Goal: Task Accomplishment & Management: Manage account settings

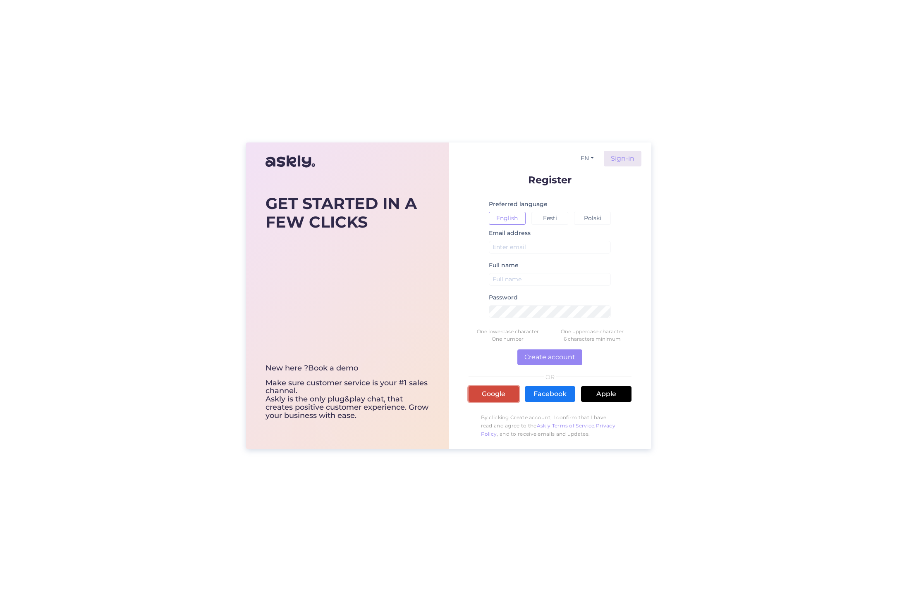
click at [491, 392] on link "Google" at bounding box center [493, 394] width 50 height 16
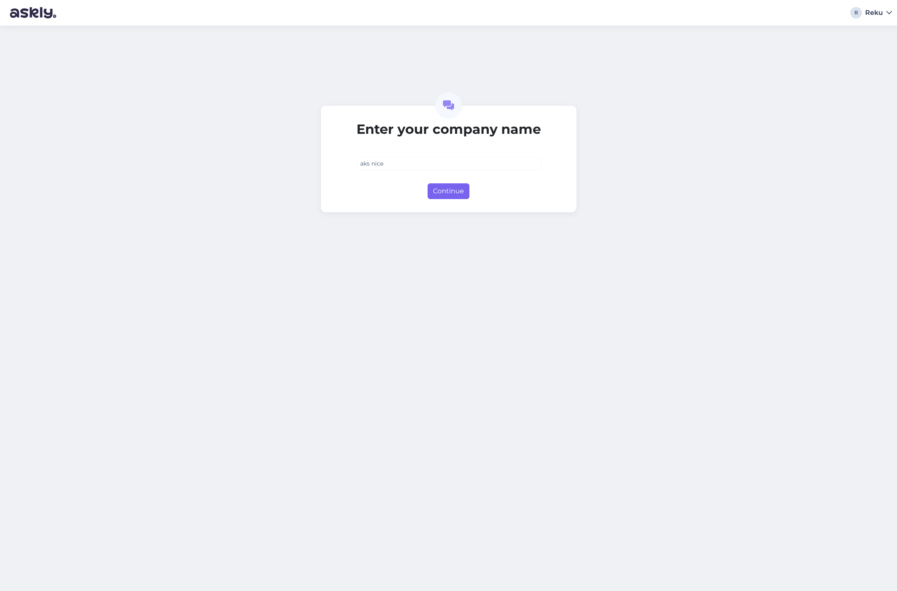
type input "aks nice"
click at [437, 186] on button "Continue" at bounding box center [448, 192] width 42 height 16
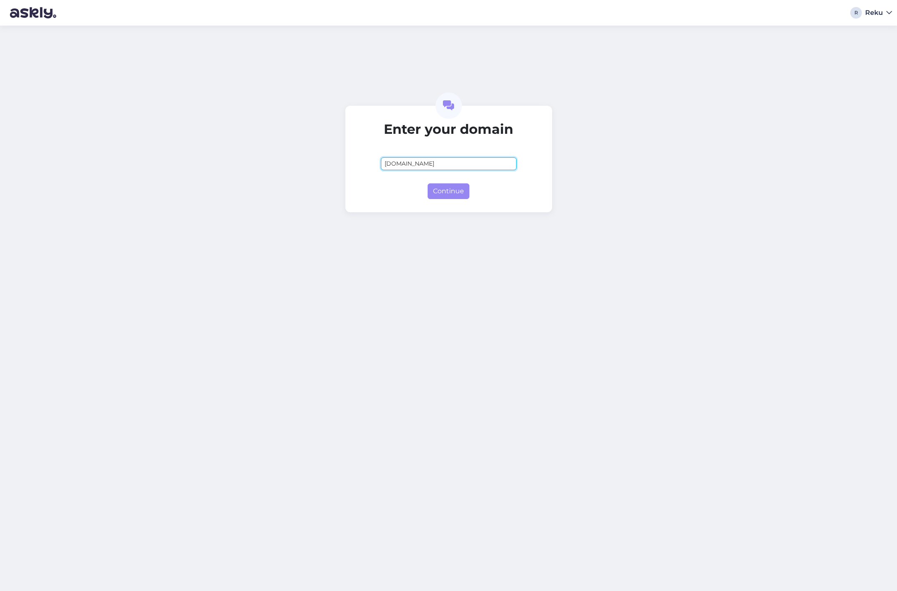
type input "[DOMAIN_NAME]"
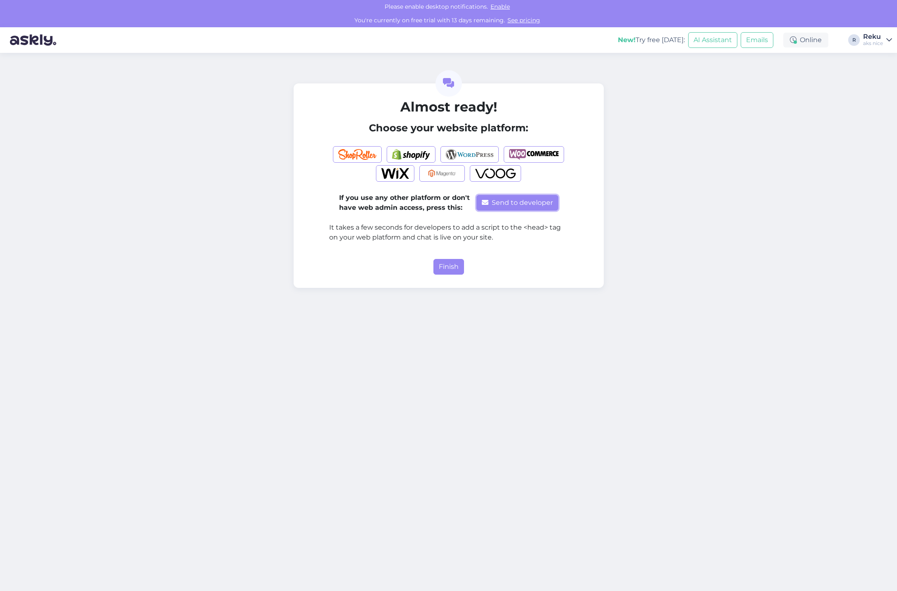
click at [524, 204] on button "Send to developer" at bounding box center [517, 203] width 82 height 16
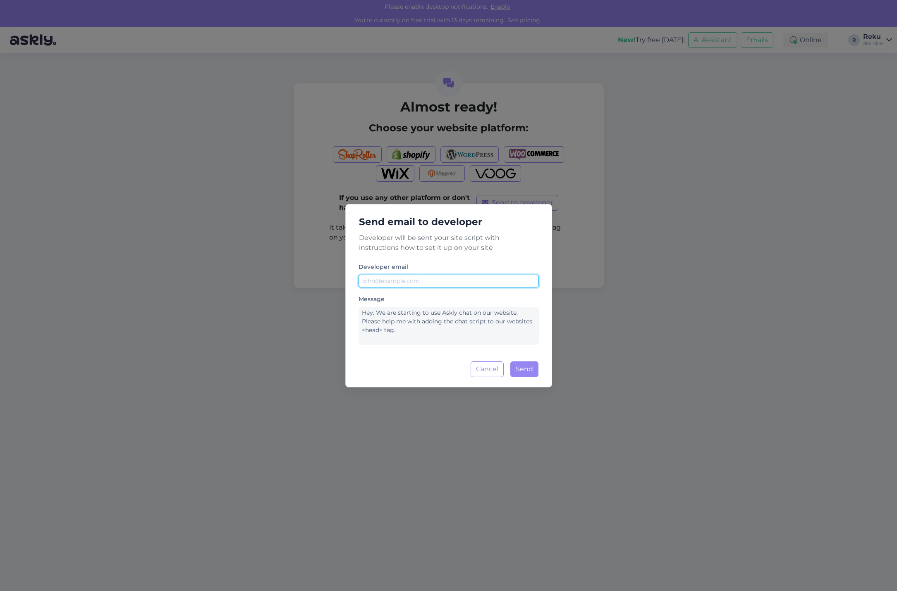
click at [415, 285] on input "text" at bounding box center [448, 281] width 180 height 13
type input "gawel@ato.vision"
click at [520, 364] on button "Send" at bounding box center [524, 370] width 28 height 16
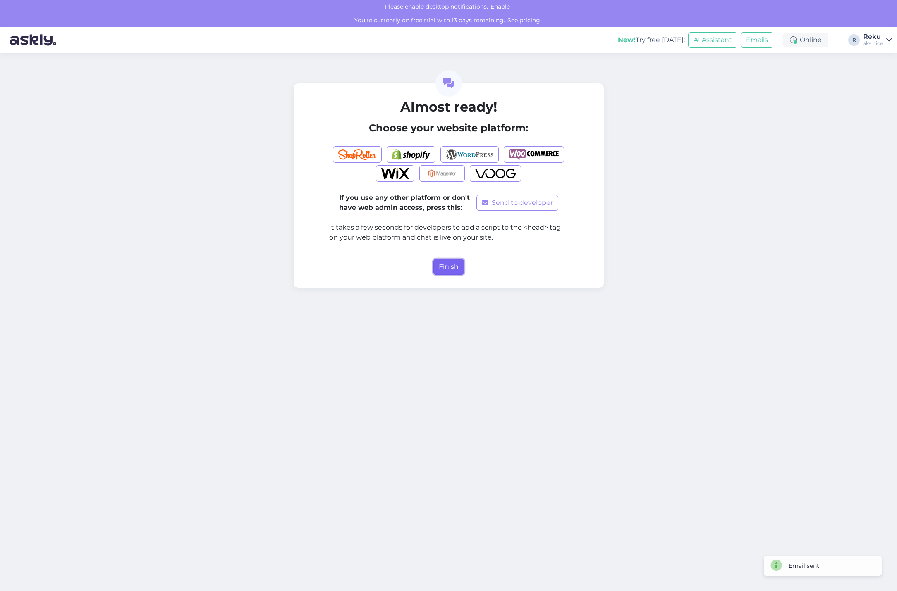
click at [448, 268] on button "Finish" at bounding box center [448, 267] width 31 height 16
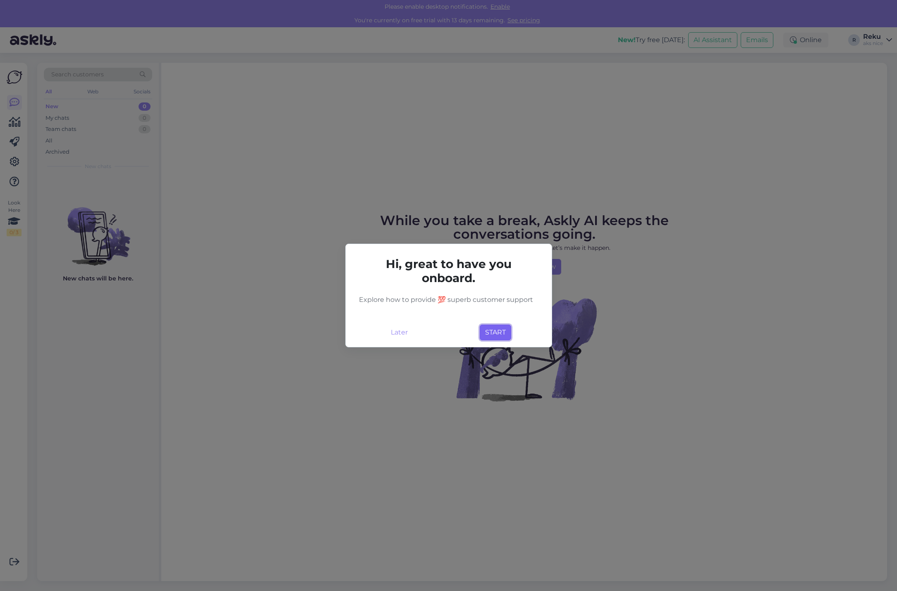
click at [494, 334] on button "START" at bounding box center [494, 333] width 31 height 16
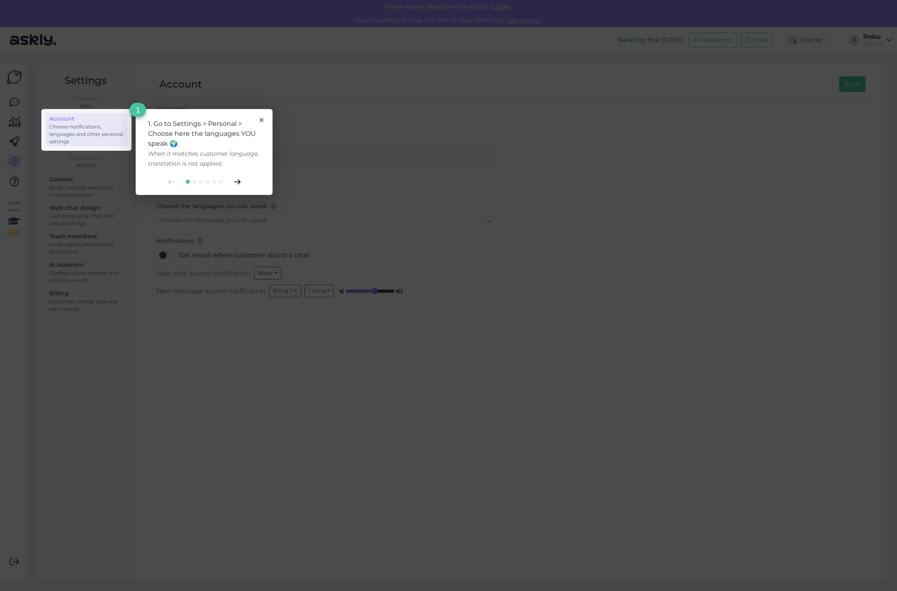
click at [237, 181] on icon at bounding box center [237, 181] width 7 height 5
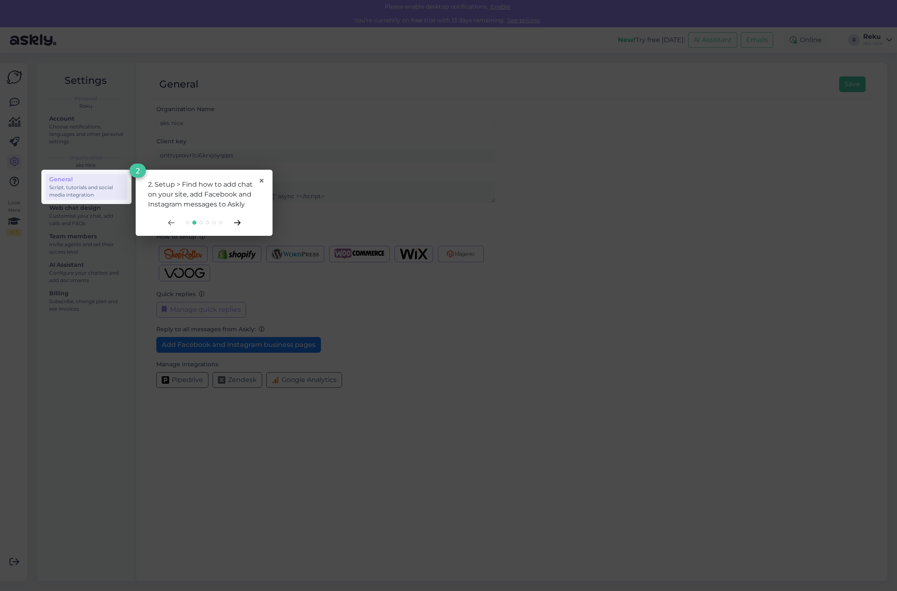
click at [238, 222] on icon at bounding box center [237, 222] width 7 height 5
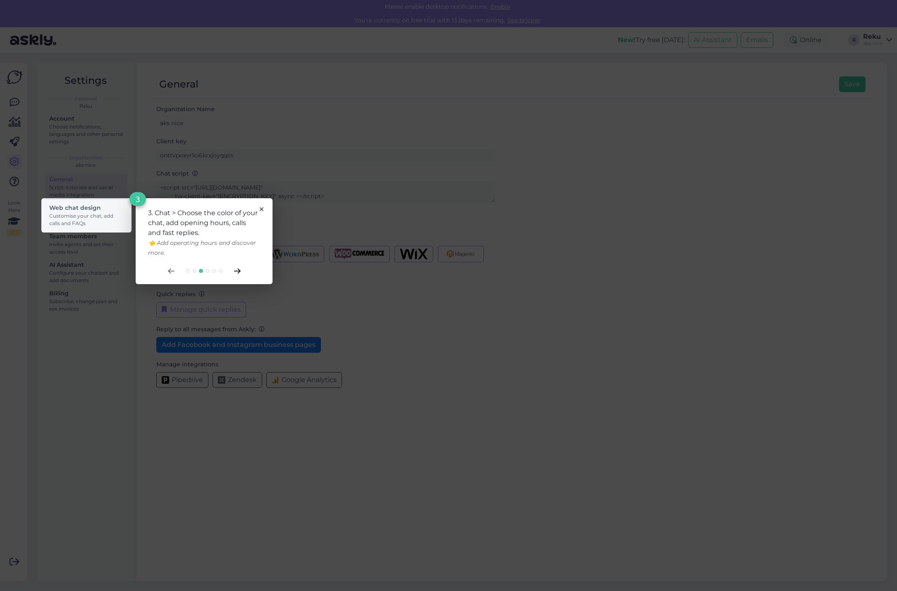
click at [239, 271] on icon at bounding box center [237, 271] width 6 height 5
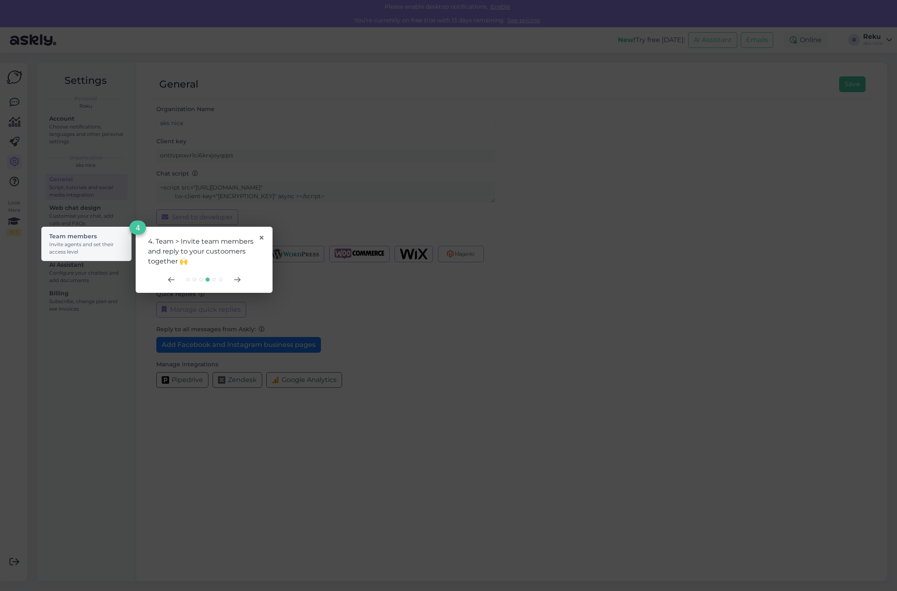
click at [241, 279] on div at bounding box center [204, 280] width 112 height 7
click at [236, 280] on icon at bounding box center [237, 279] width 7 height 5
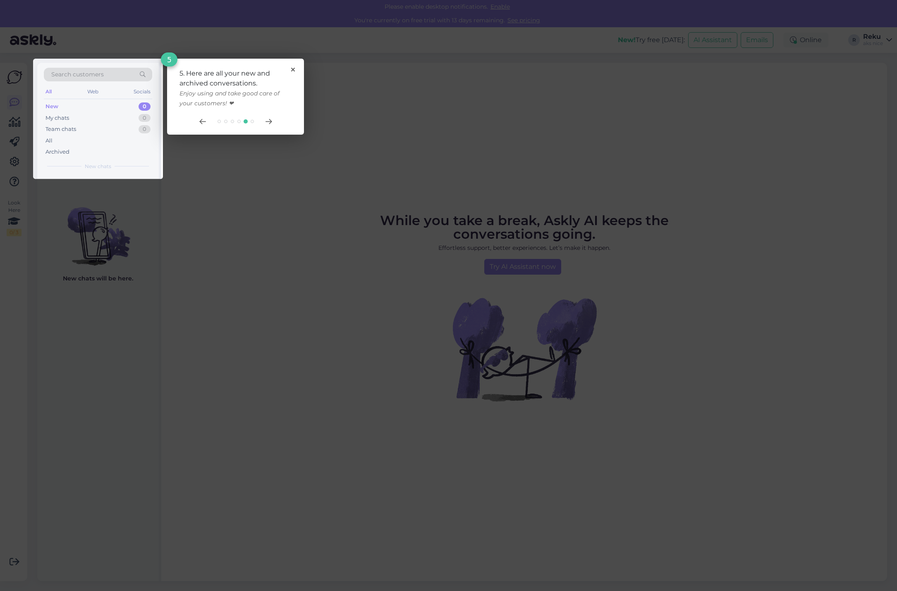
click at [271, 119] on div at bounding box center [235, 121] width 112 height 7
click at [269, 120] on icon at bounding box center [268, 121] width 7 height 5
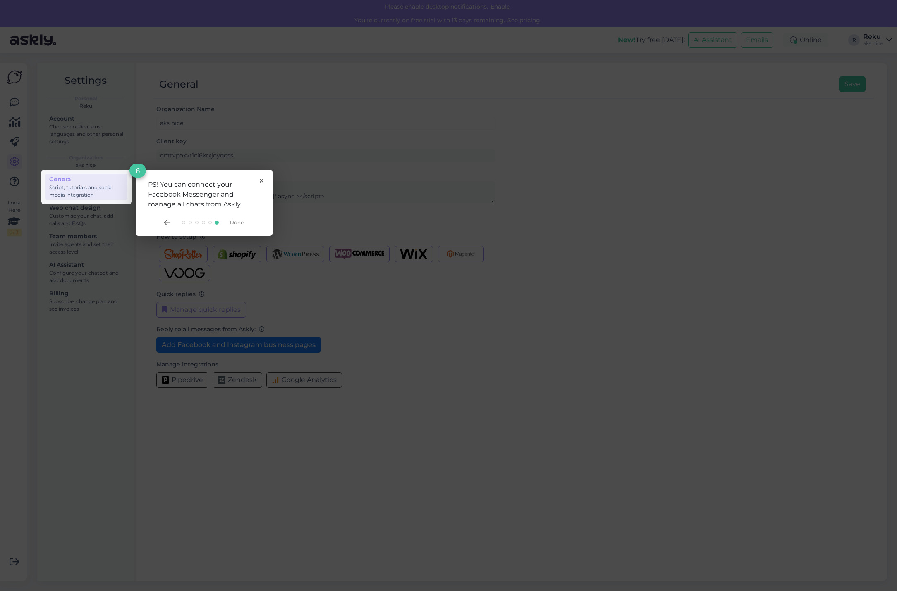
drag, startPoint x: 236, startPoint y: 222, endPoint x: 261, endPoint y: 191, distance: 39.6
click at [236, 222] on span "Done!" at bounding box center [237, 222] width 15 height 6
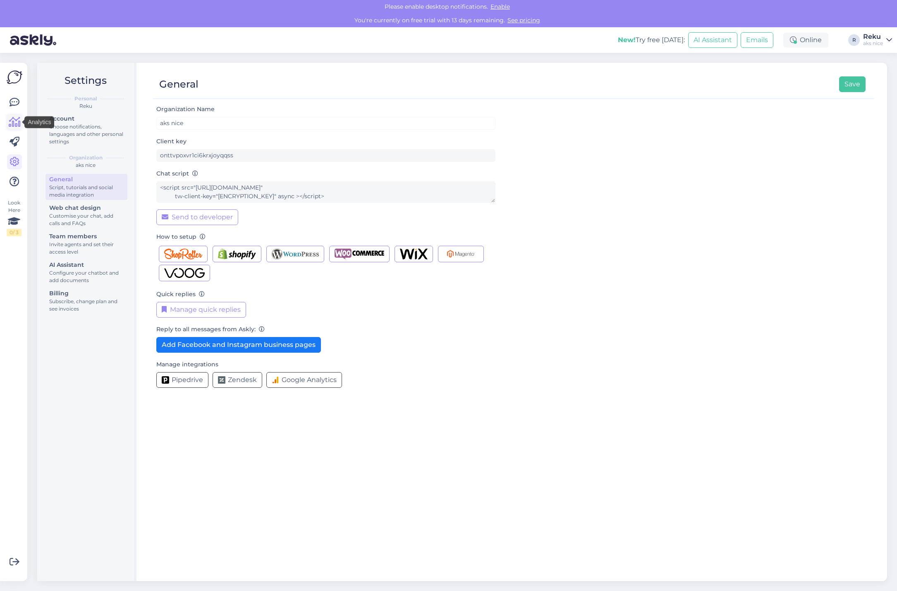
click at [16, 122] on icon at bounding box center [15, 122] width 12 height 10
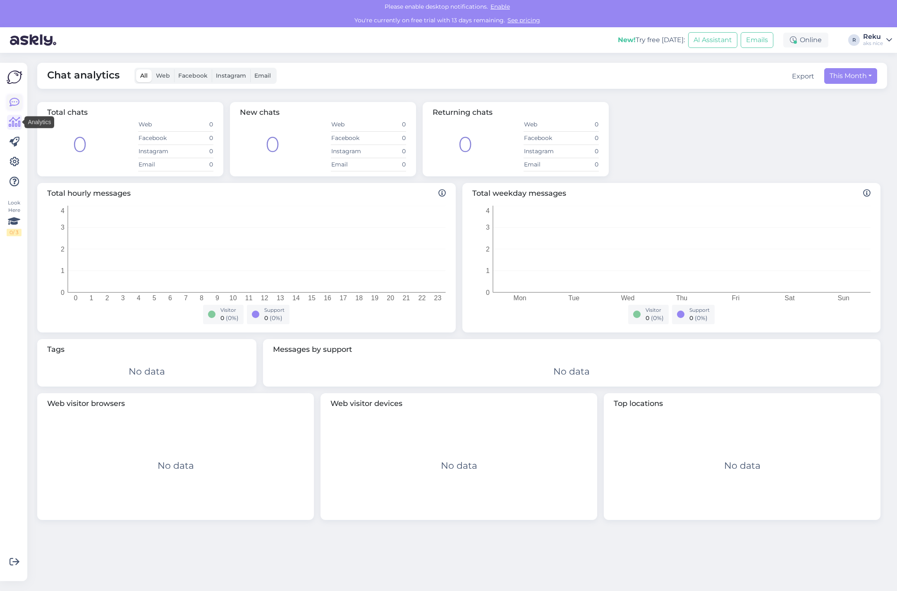
click at [13, 101] on icon at bounding box center [15, 103] width 10 height 10
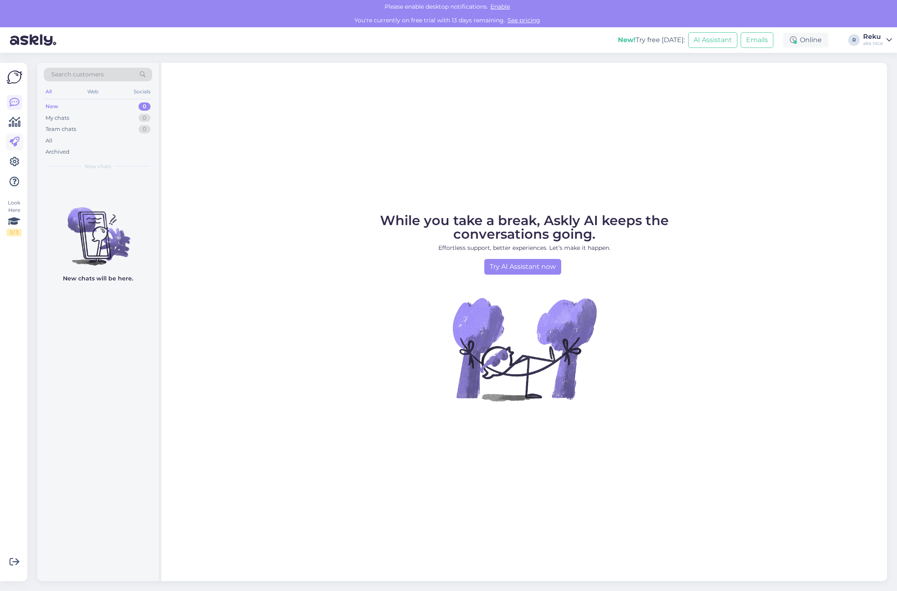
click at [17, 144] on icon at bounding box center [15, 142] width 10 height 10
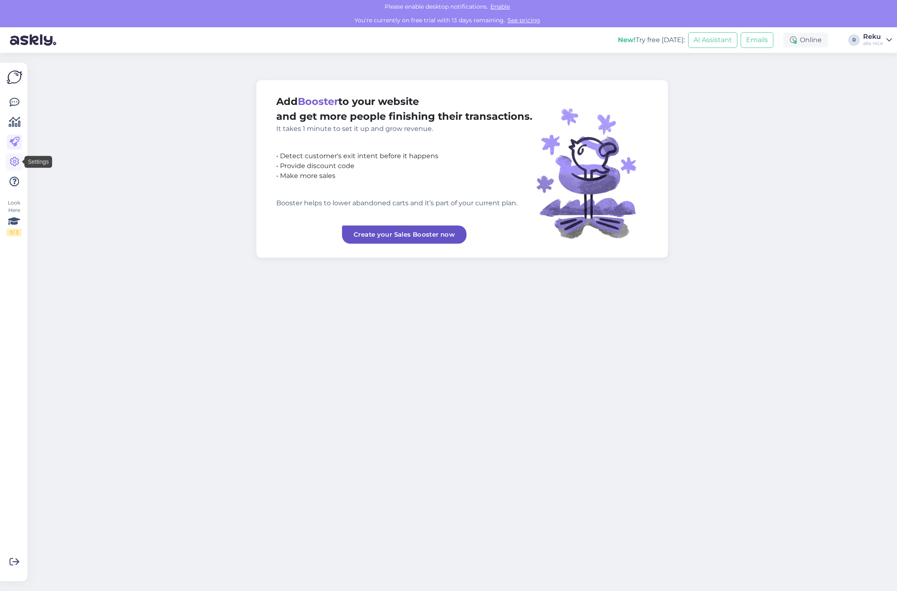
click at [12, 169] on link at bounding box center [14, 162] width 15 height 15
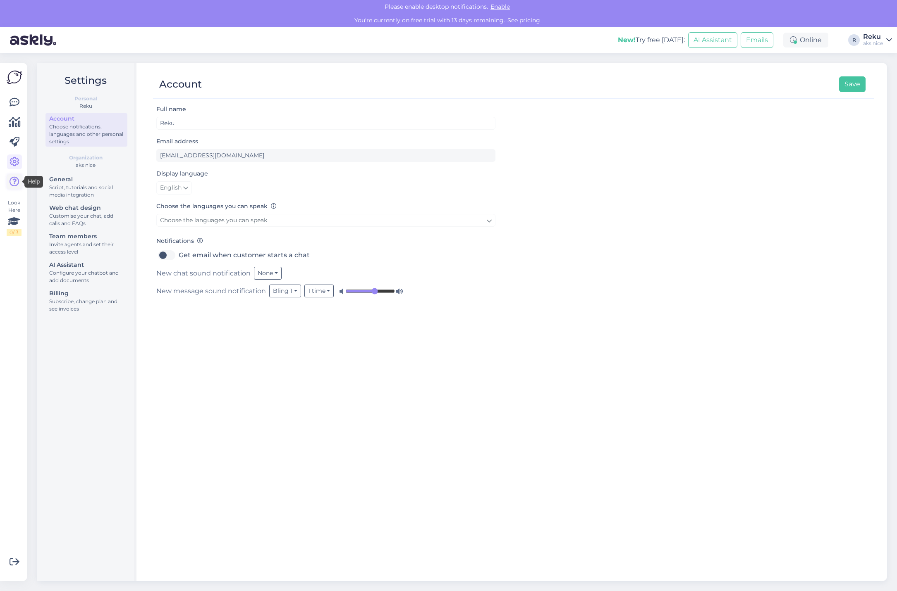
click at [12, 181] on icon at bounding box center [15, 182] width 10 height 10
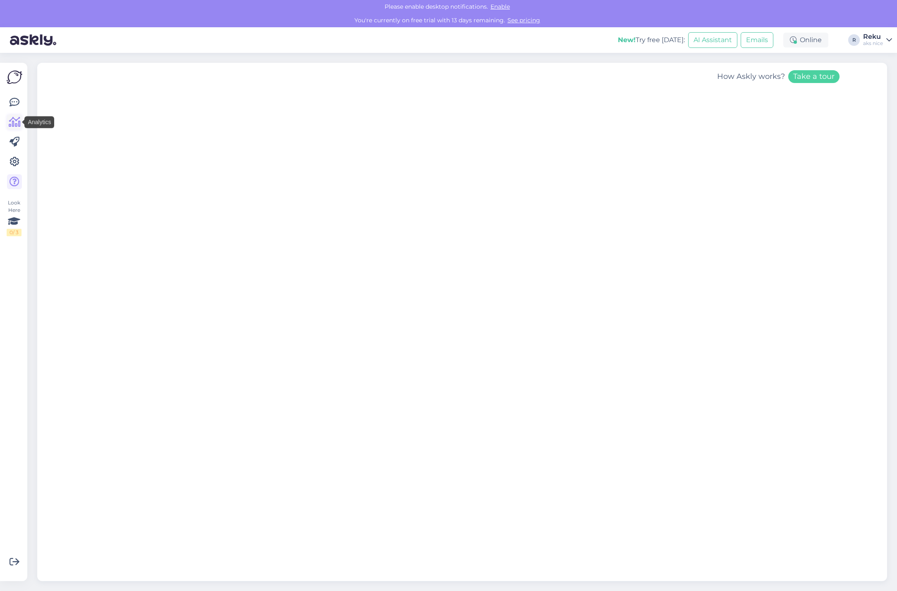
click at [14, 122] on icon at bounding box center [15, 122] width 12 height 10
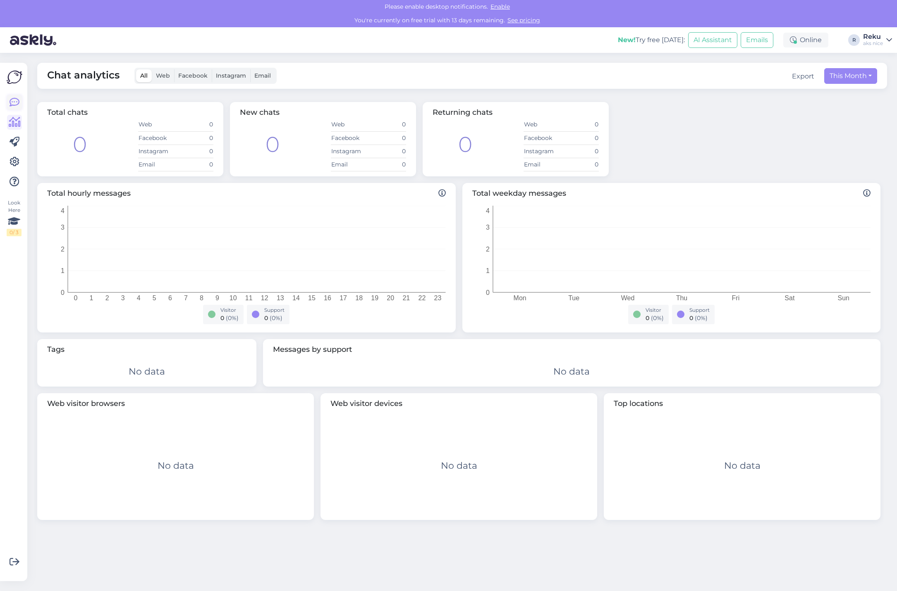
click at [14, 103] on icon at bounding box center [15, 103] width 10 height 10
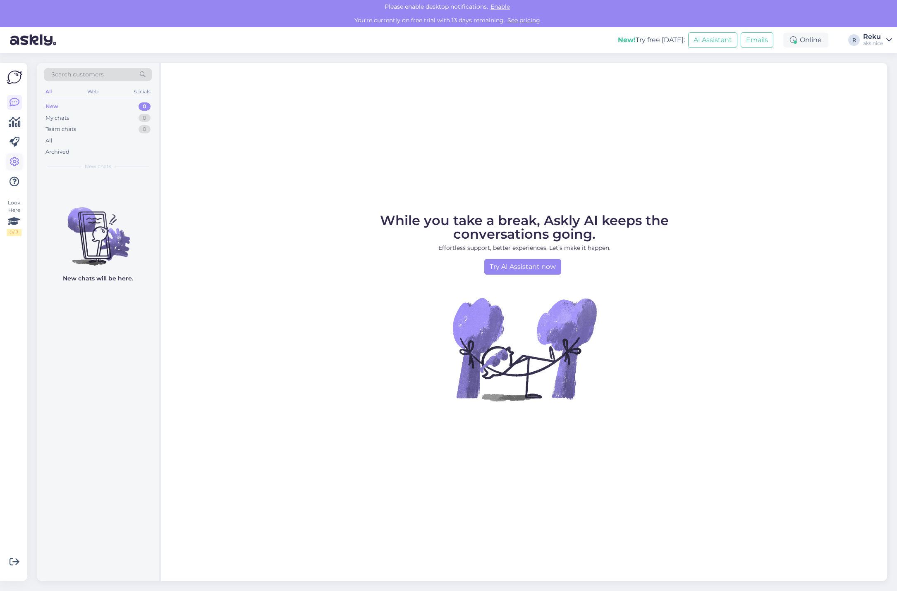
click at [19, 165] on link at bounding box center [14, 162] width 15 height 15
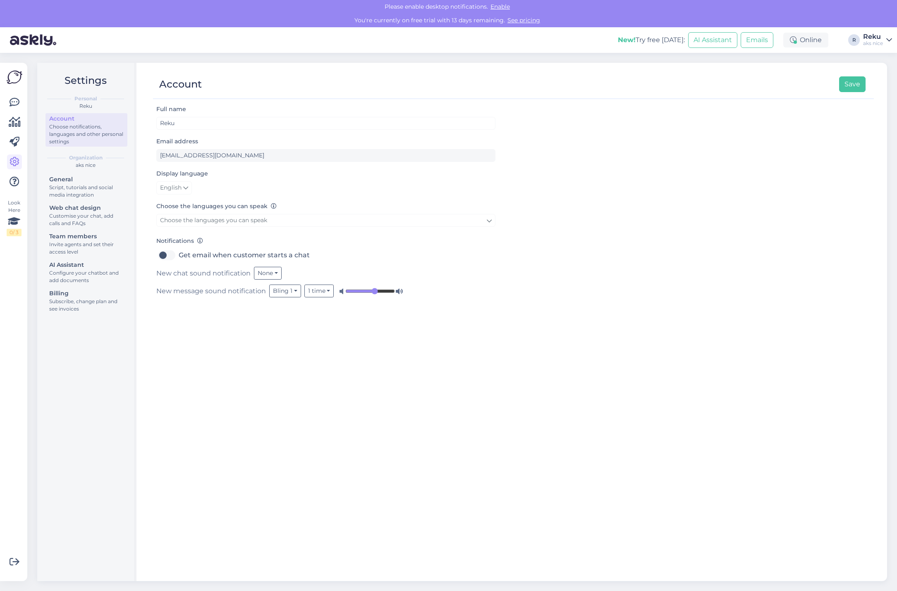
click at [876, 40] on div "Reku" at bounding box center [873, 36] width 20 height 7
click at [807, 36] on div "Online" at bounding box center [805, 40] width 45 height 15
click at [814, 44] on div "Online" at bounding box center [805, 40] width 45 height 15
click at [520, 20] on link "See pricing" at bounding box center [524, 20] width 38 height 7
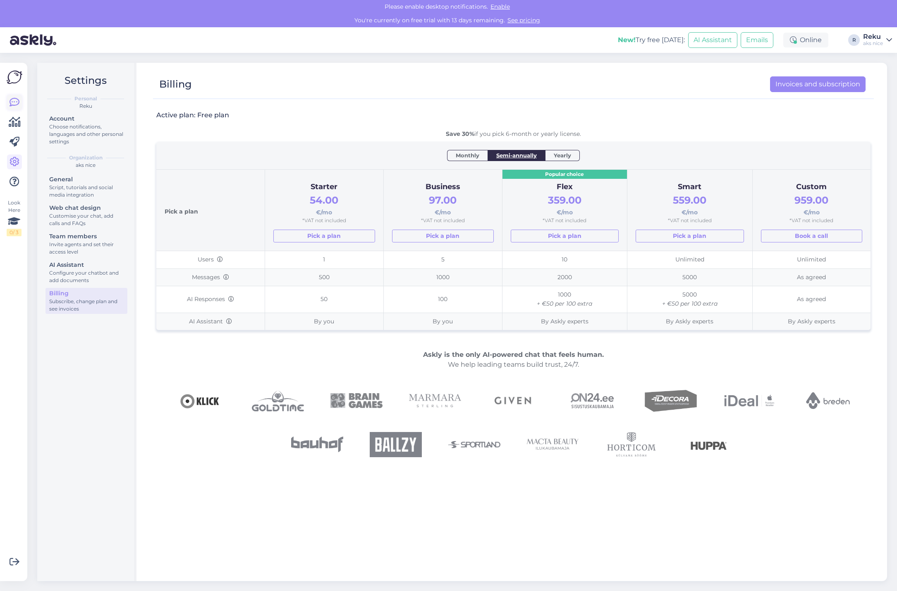
click at [11, 99] on icon at bounding box center [15, 103] width 10 height 10
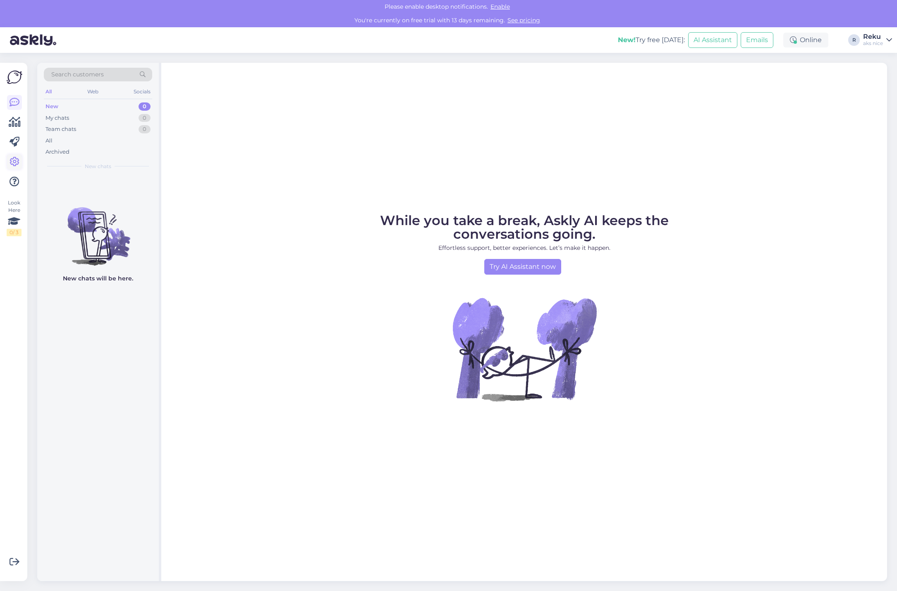
click at [14, 162] on icon at bounding box center [15, 162] width 10 height 10
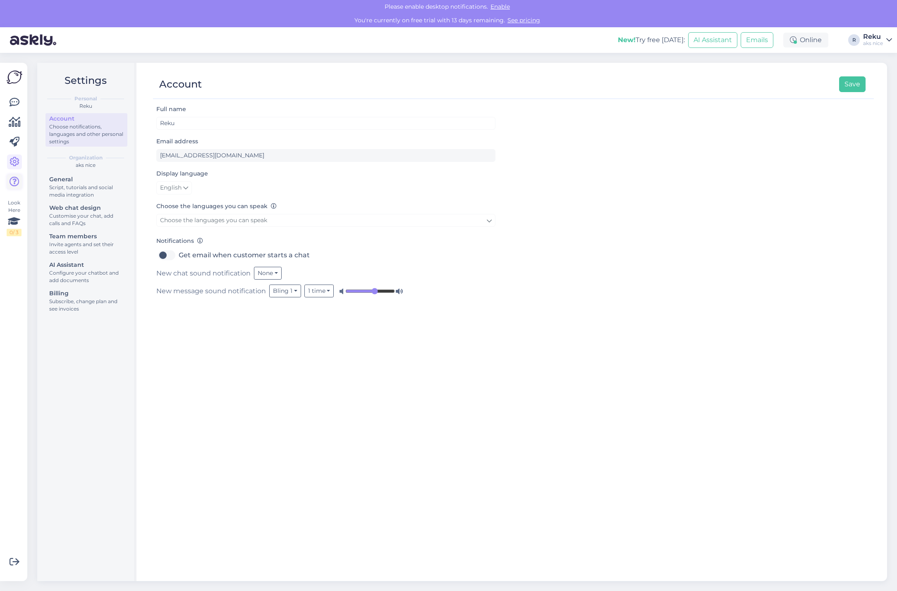
click at [14, 184] on icon at bounding box center [15, 182] width 10 height 10
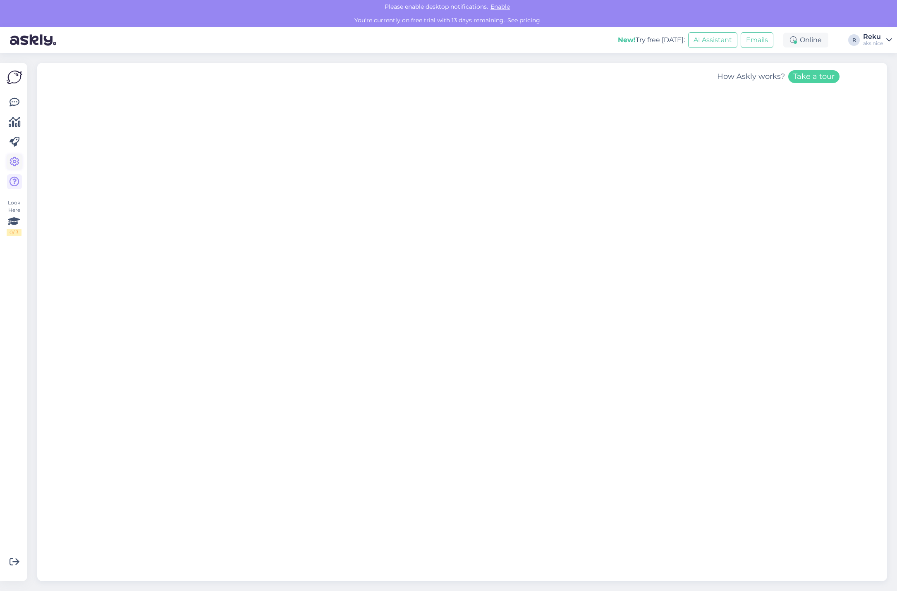
click at [17, 159] on icon at bounding box center [15, 162] width 10 height 10
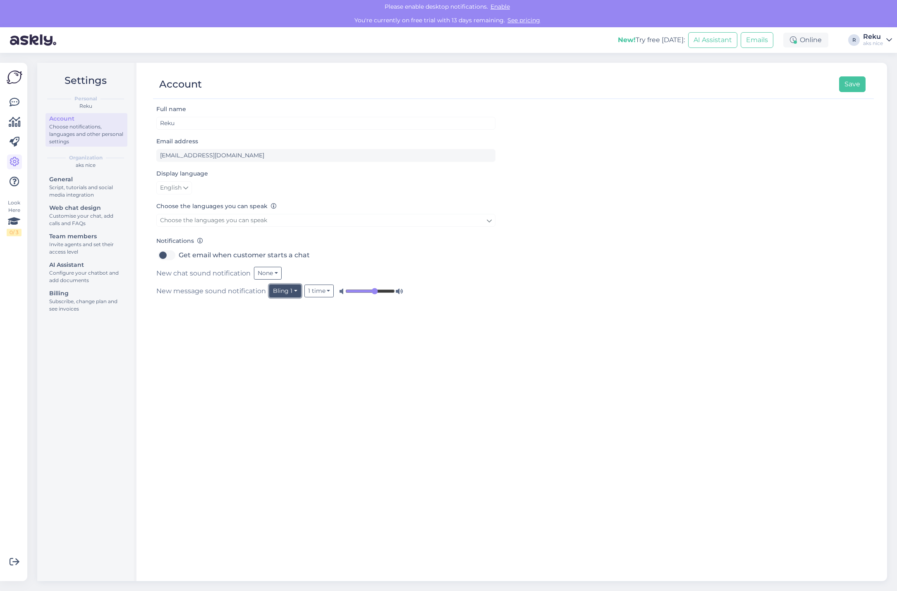
click at [293, 291] on button "Bling 1" at bounding box center [285, 291] width 32 height 13
click at [281, 332] on link "Bling 2" at bounding box center [275, 334] width 52 height 13
drag, startPoint x: 280, startPoint y: 290, endPoint x: 283, endPoint y: 301, distance: 10.6
click at [281, 290] on button "Bling 2" at bounding box center [285, 291] width 33 height 13
click at [284, 311] on link "None" at bounding box center [276, 308] width 52 height 13
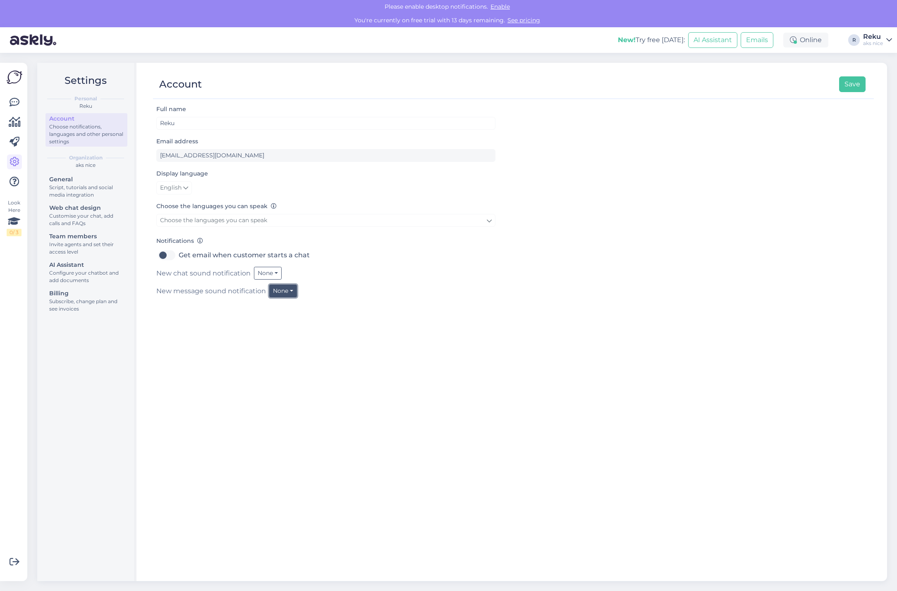
click at [286, 289] on button "None" at bounding box center [283, 291] width 28 height 13
click at [281, 321] on link "Bling 1" at bounding box center [270, 321] width 52 height 13
click at [370, 292] on input "range" at bounding box center [370, 291] width 50 height 8
type input "0.64"
click at [374, 289] on input "range" at bounding box center [370, 291] width 50 height 8
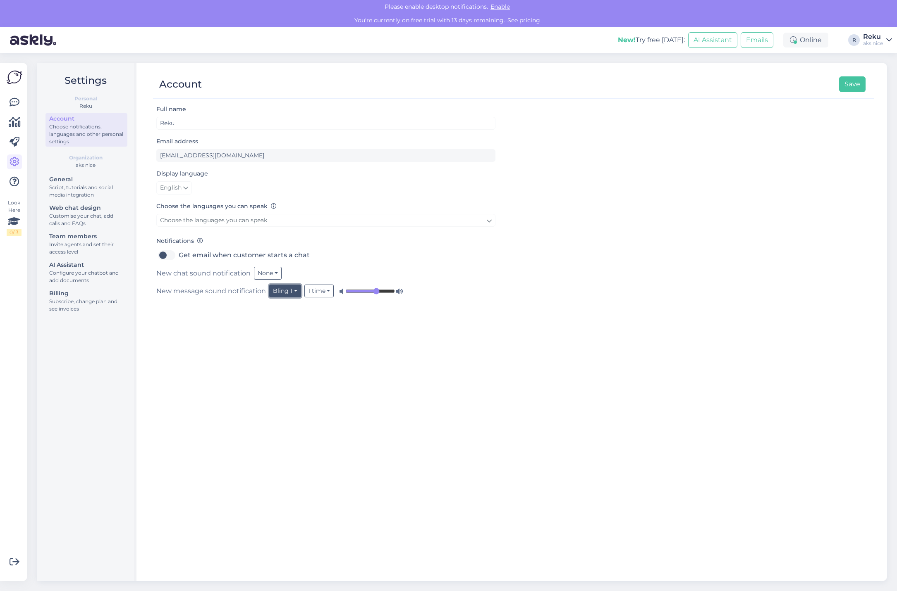
click at [289, 289] on button "Bling 1" at bounding box center [285, 291] width 32 height 13
click at [275, 334] on link "Bling 2" at bounding box center [275, 334] width 52 height 13
click at [281, 292] on button "Bling 2" at bounding box center [285, 291] width 33 height 13
click at [276, 344] on link "Bells 1" at bounding box center [276, 347] width 52 height 13
click at [286, 289] on button "Bells 1" at bounding box center [284, 291] width 30 height 13
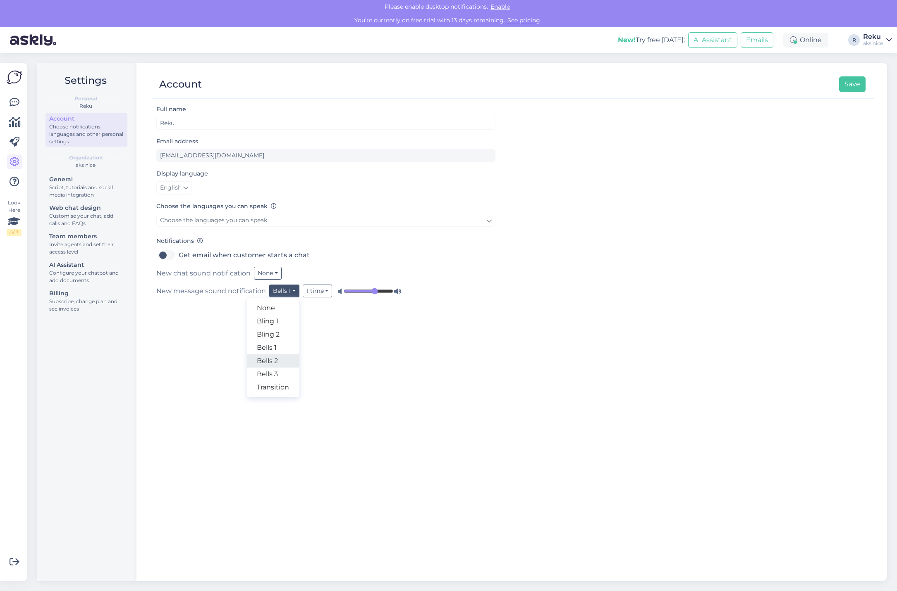
click at [276, 363] on link "Bells 2" at bounding box center [273, 361] width 52 height 13
click at [289, 292] on button "Bells 2" at bounding box center [284, 291] width 31 height 13
click at [280, 373] on link "Bells 3" at bounding box center [274, 374] width 52 height 13
click at [284, 287] on button "Bells 3" at bounding box center [284, 291] width 31 height 13
click at [276, 385] on link "Transition" at bounding box center [274, 387] width 52 height 13
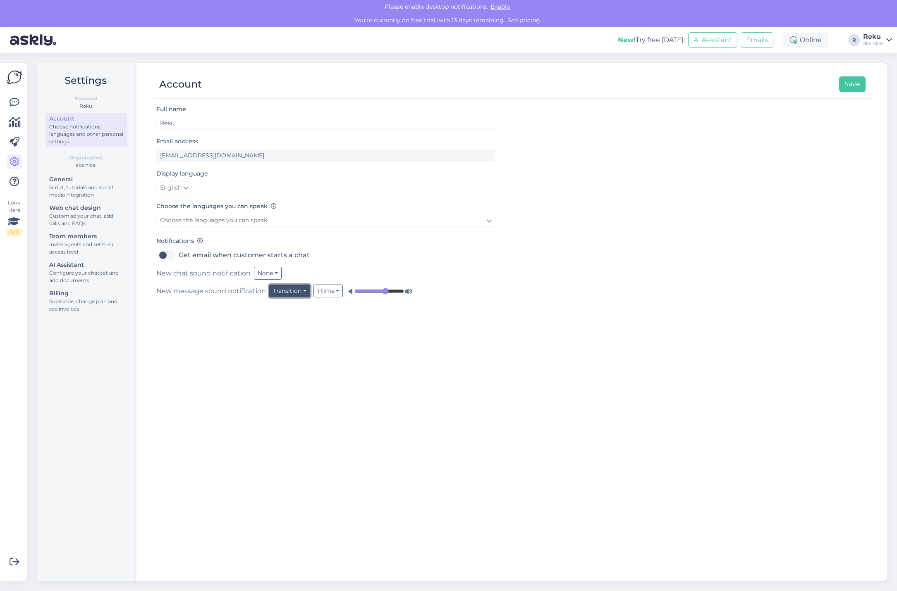
click at [290, 291] on button "Transition" at bounding box center [289, 291] width 41 height 13
click at [287, 325] on link "Bling 1" at bounding box center [284, 321] width 52 height 13
click at [308, 334] on div "Full name Reku Email address reku.stud@gmail.com Display language English Choos…" at bounding box center [513, 339] width 720 height 470
click at [84, 210] on div "Web chat design" at bounding box center [86, 208] width 74 height 9
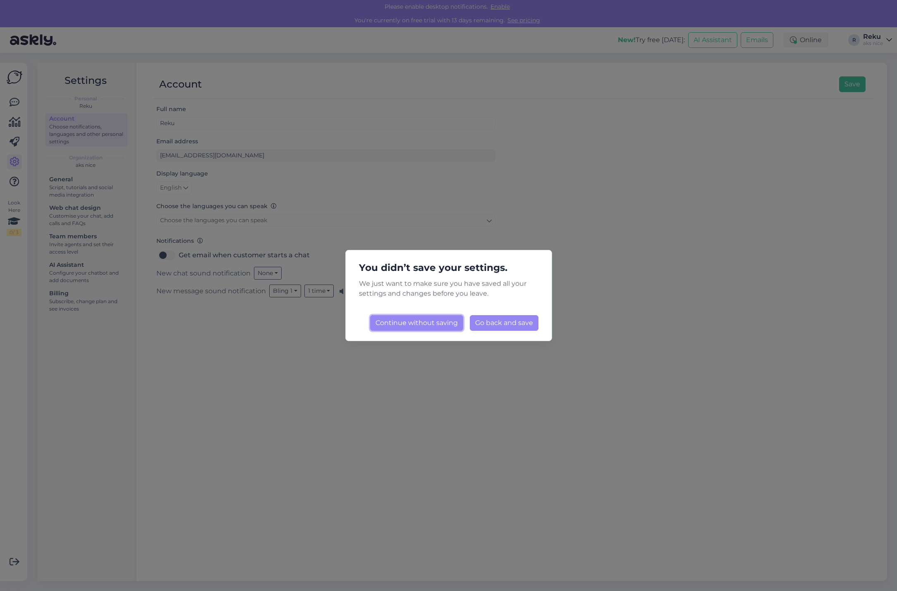
click at [434, 324] on button "Continue without saving" at bounding box center [416, 323] width 93 height 16
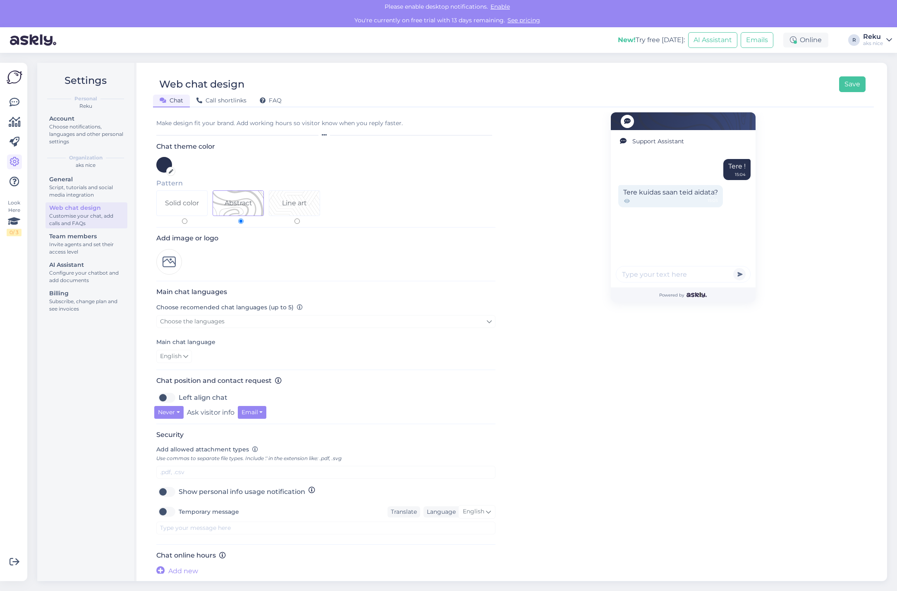
click at [296, 206] on div "Line art" at bounding box center [294, 203] width 25 height 10
click at [296, 219] on input "Line art" at bounding box center [296, 221] width 5 height 5
radio input "true"
click at [237, 208] on div "Abstract" at bounding box center [238, 203] width 28 height 10
click at [238, 219] on input "Abstract" at bounding box center [240, 221] width 5 height 5
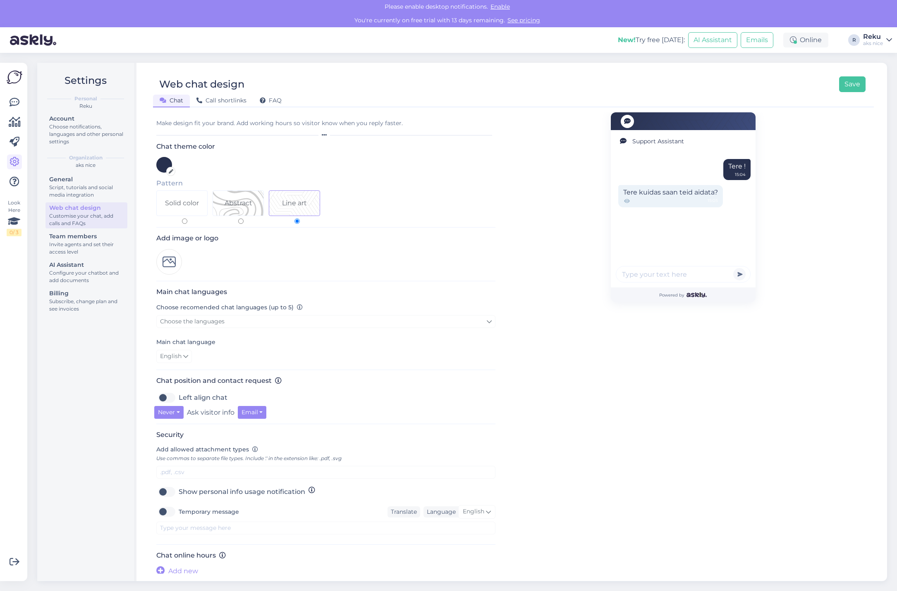
radio input "true"
click at [190, 208] on div "Solid color" at bounding box center [182, 203] width 34 height 10
click at [187, 219] on input "Solid color" at bounding box center [184, 221] width 5 height 5
radio input "true"
click at [234, 206] on div "Abstract" at bounding box center [238, 203] width 28 height 10
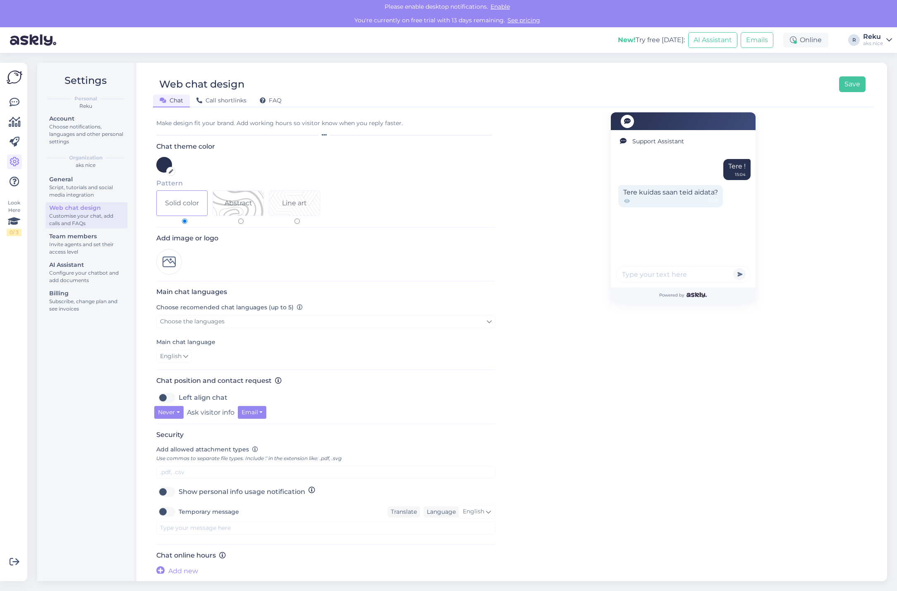
click at [238, 219] on input "Abstract" at bounding box center [240, 221] width 5 height 5
radio input "true"
click at [290, 203] on div "Line art" at bounding box center [294, 203] width 25 height 10
click at [294, 219] on input "Line art" at bounding box center [296, 221] width 5 height 5
radio input "true"
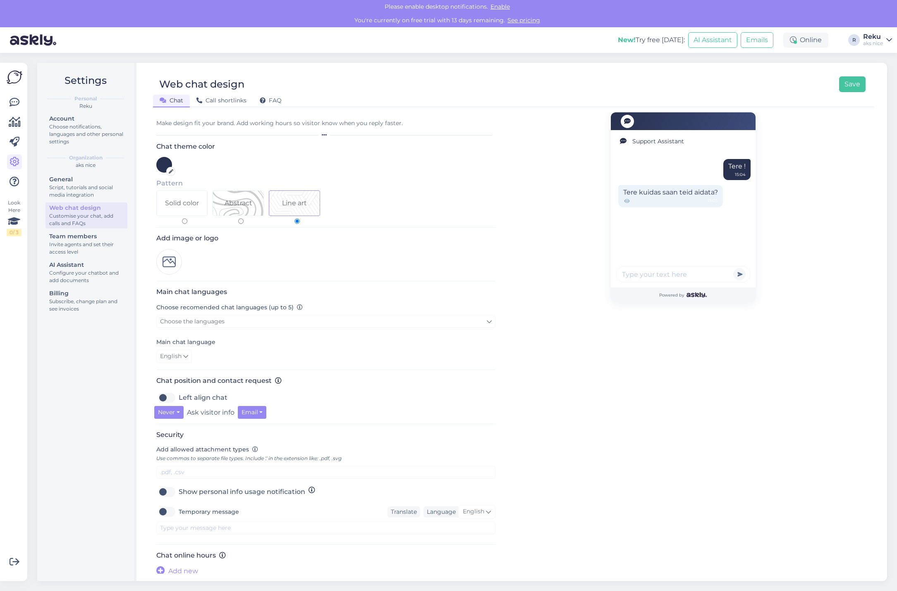
click at [236, 205] on div "Abstract" at bounding box center [238, 203] width 28 height 10
click at [238, 219] on input "Abstract" at bounding box center [240, 221] width 5 height 5
radio input "true"
click at [15, 222] on icon at bounding box center [14, 221] width 12 height 15
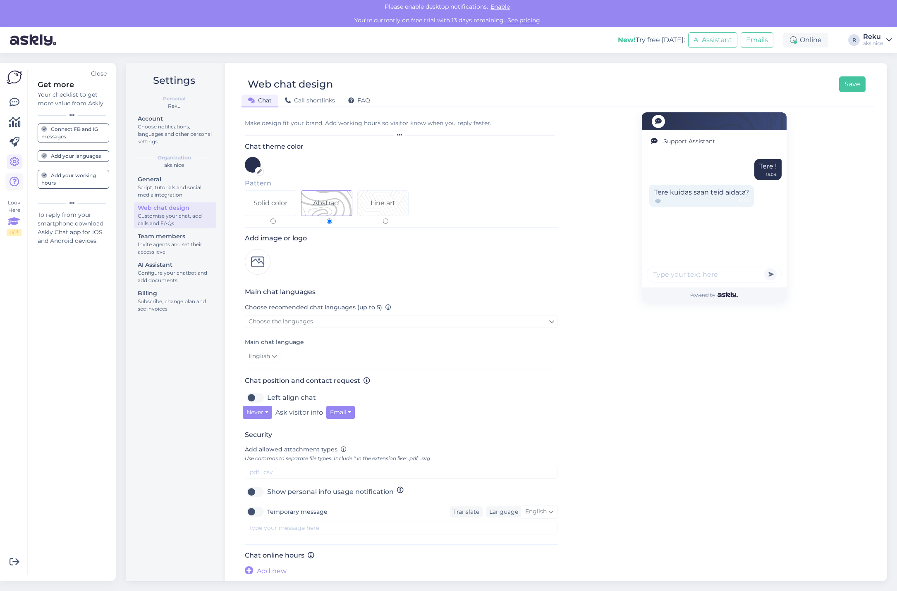
click at [14, 181] on icon at bounding box center [15, 182] width 10 height 10
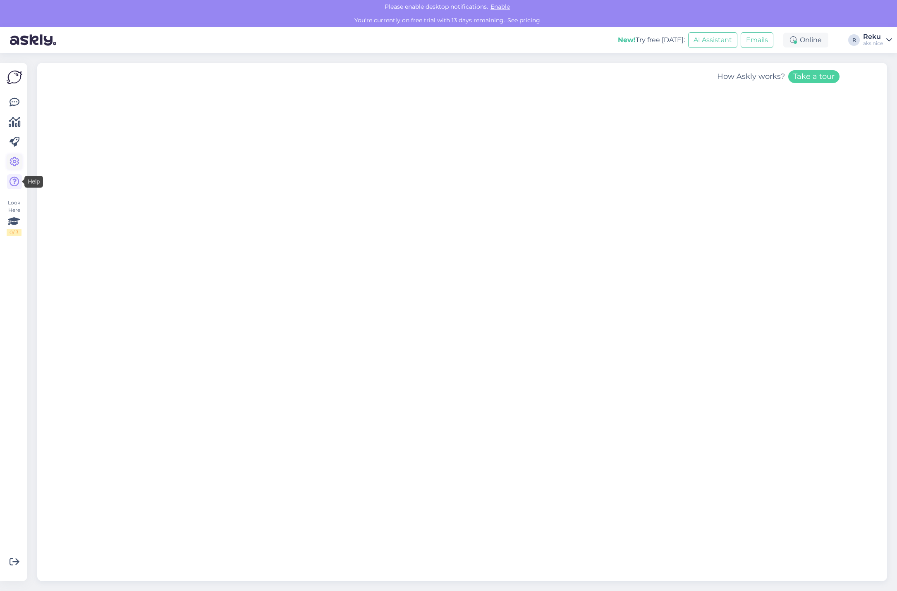
click at [9, 166] on link at bounding box center [14, 162] width 15 height 15
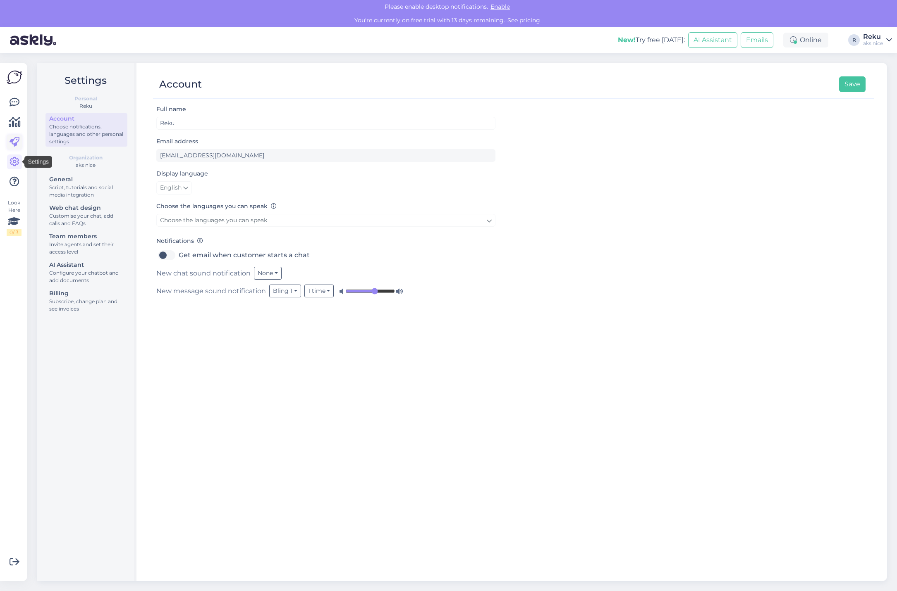
click at [14, 142] on icon at bounding box center [15, 142] width 10 height 10
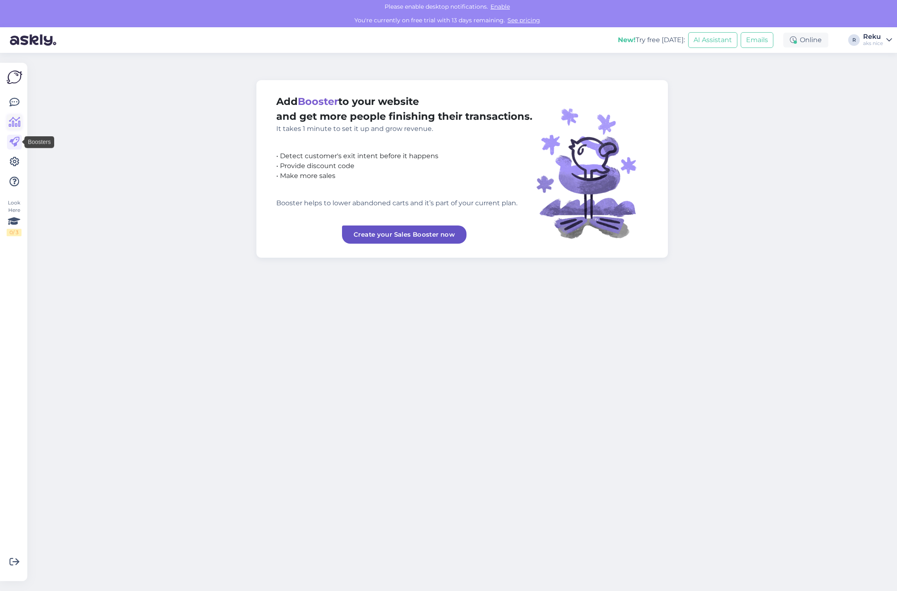
click at [17, 118] on icon at bounding box center [15, 122] width 12 height 10
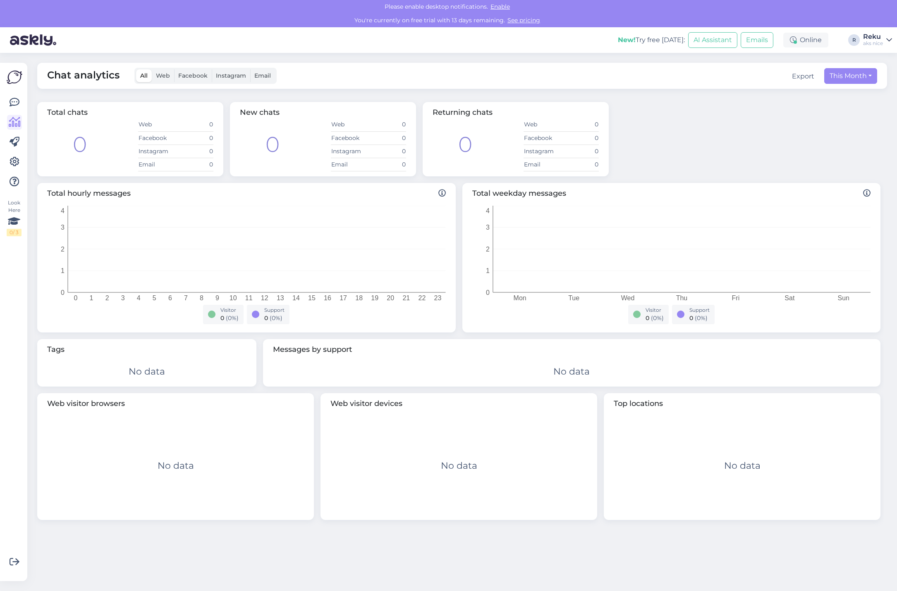
click at [380, 178] on div "Total chats 0 Web 0 Facebook 0 Instagram 0 Email 0 New chats 0 Web 0 Facebook 0…" at bounding box center [458, 139] width 849 height 81
click at [401, 179] on div "Total chats 0 Web 0 Facebook 0 Instagram 0 Email 0 New chats 0 Web 0 Facebook 0…" at bounding box center [458, 139] width 849 height 81
drag, startPoint x: 385, startPoint y: 183, endPoint x: 399, endPoint y: 181, distance: 13.7
click at [387, 182] on div "Total hourly messages 0 1 2 3 4 5 6 7 8 9 10 11 12 13 14 15 16 17 18 19 20 21 2…" at bounding box center [458, 258] width 849 height 156
click at [399, 181] on div "Total hourly messages 0 1 2 3 4 5 6 7 8 9 10 11 12 13 14 15 16 17 18 19 20 21 2…" at bounding box center [458, 258] width 849 height 156
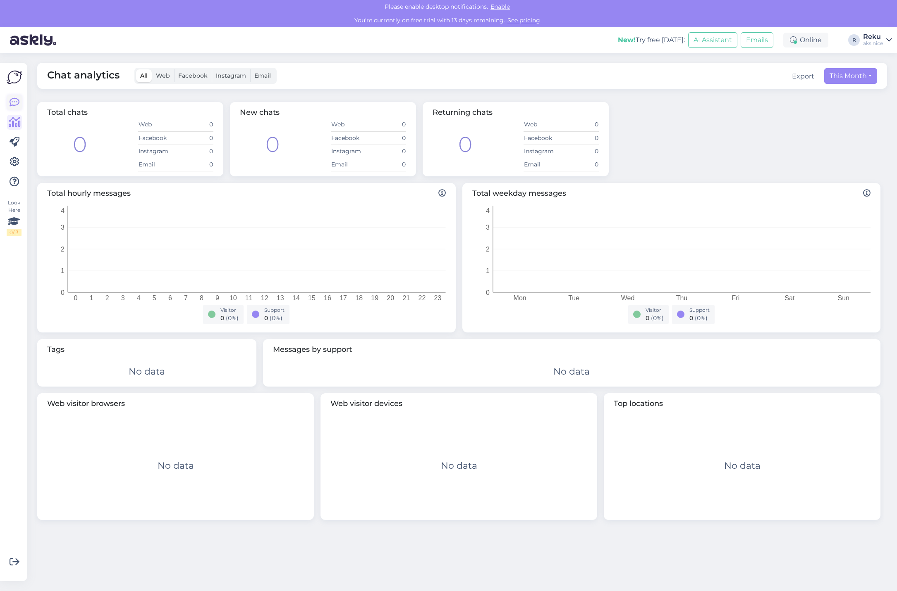
click at [13, 103] on icon at bounding box center [15, 103] width 10 height 10
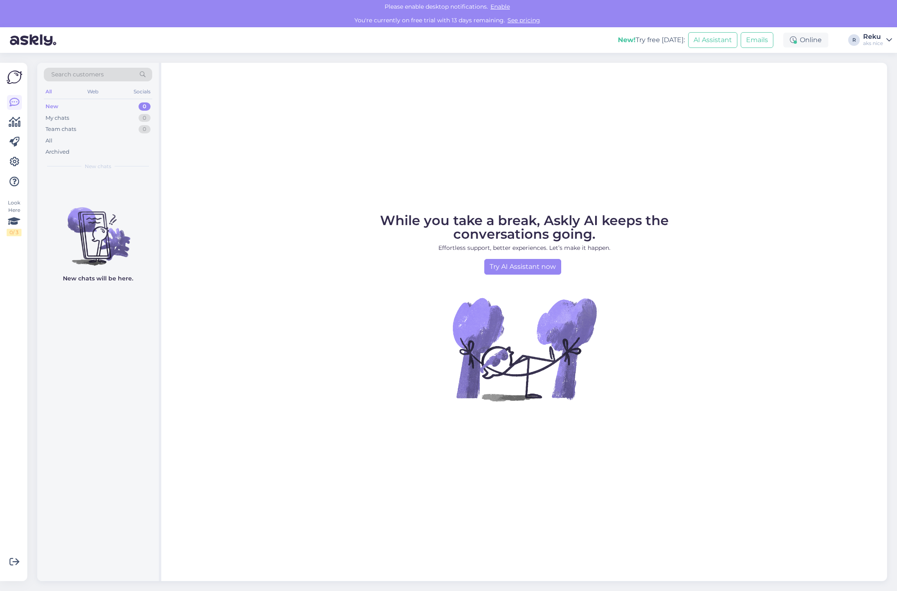
click at [16, 75] on img at bounding box center [15, 77] width 16 height 16
